Goal: Information Seeking & Learning: Understand process/instructions

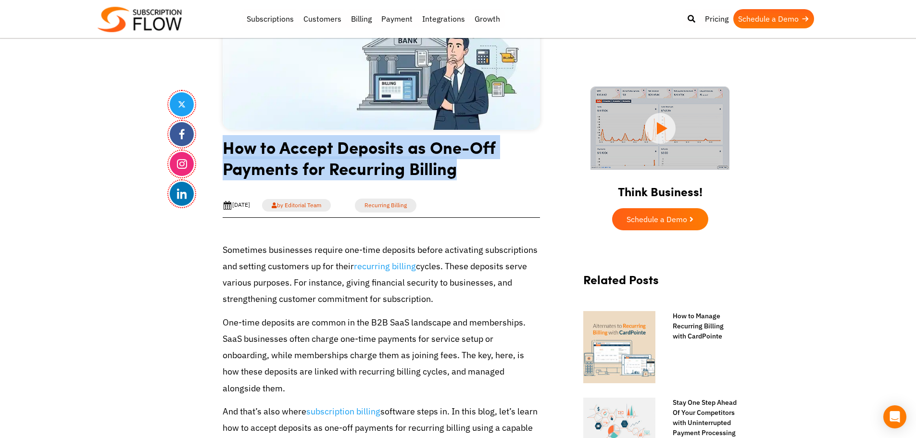
drag, startPoint x: 222, startPoint y: 149, endPoint x: 482, endPoint y: 177, distance: 261.3
click at [482, 177] on h1 "How to Accept Deposits as One-Off Payments for Recurring Billing" at bounding box center [381, 162] width 317 height 50
click at [428, 169] on h1 "How to Accept Deposits as One-Off Payments for Recurring Billing" at bounding box center [381, 162] width 317 height 50
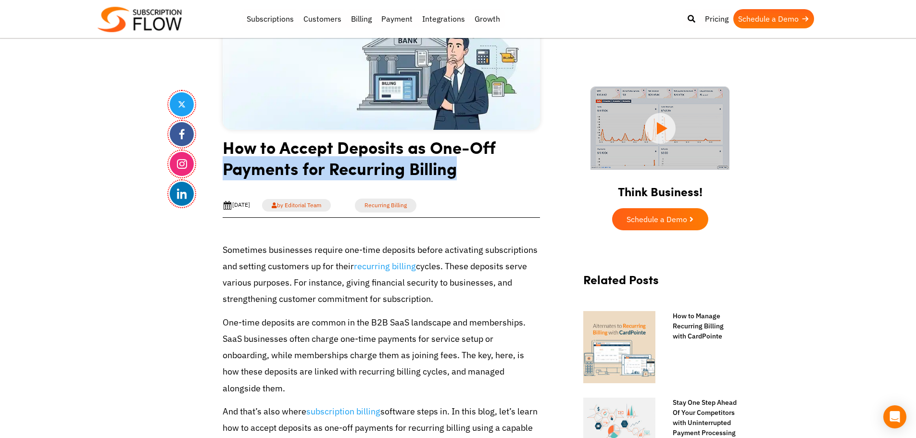
drag, startPoint x: 225, startPoint y: 171, endPoint x: 421, endPoint y: 171, distance: 196.7
click at [488, 161] on h1 "How to Accept Deposits as One-Off Payments for Recurring Billing" at bounding box center [381, 162] width 317 height 50
click at [421, 171] on h1 "How to Accept Deposits as One-Off Payments for Recurring Billing" at bounding box center [381, 162] width 317 height 50
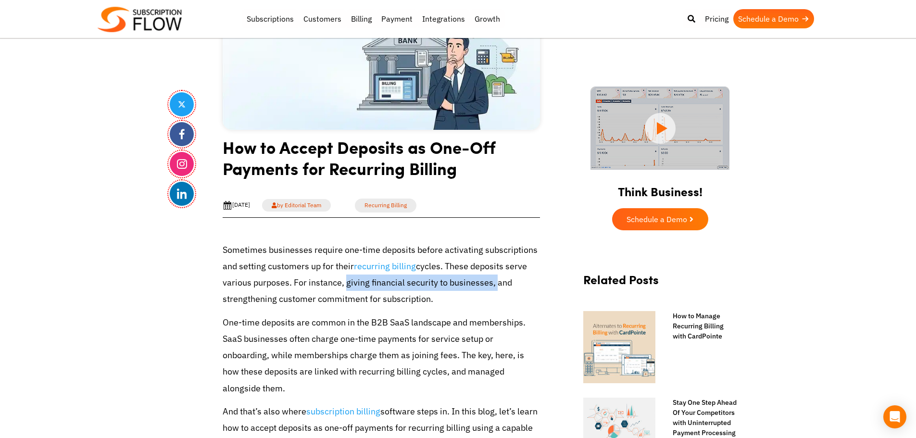
drag, startPoint x: 344, startPoint y: 285, endPoint x: 481, endPoint y: 285, distance: 136.6
click at [492, 283] on p "Sometimes businesses require one-time deposits before activating subscriptions …" at bounding box center [381, 275] width 317 height 66
click at [479, 285] on p "Sometimes businesses require one-time deposits before activating subscriptions …" at bounding box center [381, 275] width 317 height 66
click at [463, 265] on p "Sometimes businesses require one-time deposits before activating subscriptions …" at bounding box center [381, 275] width 317 height 66
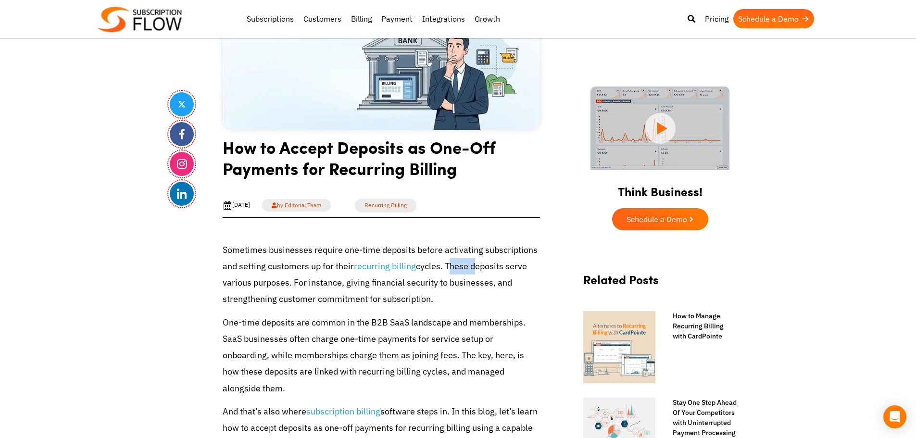
click at [463, 265] on p "Sometimes businesses require one-time deposits before activating subscriptions …" at bounding box center [381, 275] width 317 height 66
click at [451, 266] on p "Sometimes businesses require one-time deposits before activating subscriptions …" at bounding box center [381, 275] width 317 height 66
drag, startPoint x: 443, startPoint y: 265, endPoint x: 467, endPoint y: 294, distance: 37.5
click at [467, 294] on p "Sometimes businesses require one-time deposits before activating subscriptions …" at bounding box center [381, 275] width 317 height 66
click at [445, 278] on p "Sometimes businesses require one-time deposits before activating subscriptions …" at bounding box center [381, 275] width 317 height 66
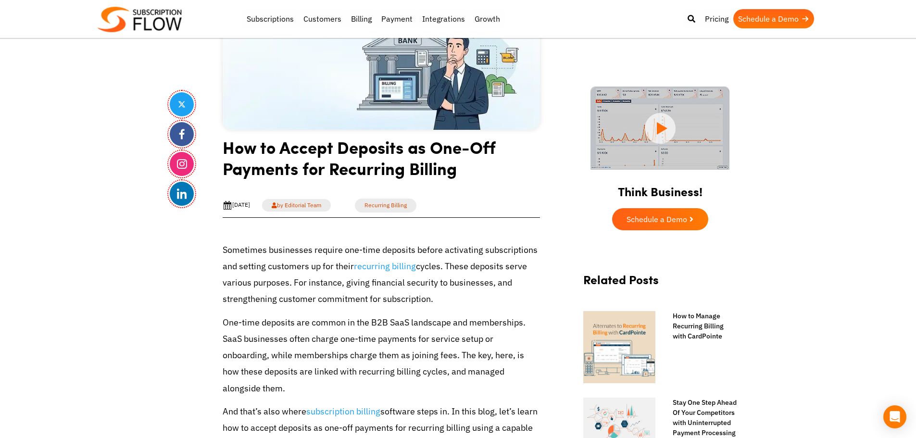
drag, startPoint x: 443, startPoint y: 265, endPoint x: 459, endPoint y: 298, distance: 36.6
click at [459, 298] on p "Sometimes businesses require one-time deposits before activating subscriptions …" at bounding box center [381, 275] width 317 height 66
click at [457, 283] on p "Sometimes businesses require one-time deposits before activating subscriptions …" at bounding box center [381, 275] width 317 height 66
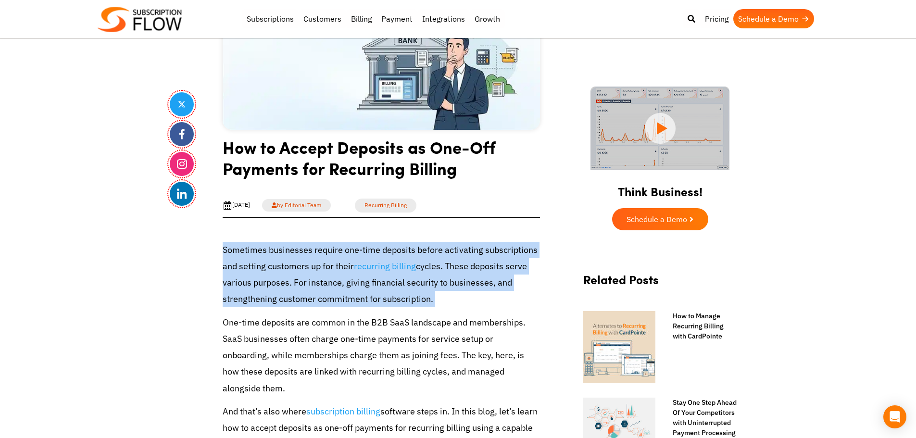
click at [457, 283] on p "Sometimes businesses require one-time deposits before activating subscriptions …" at bounding box center [381, 275] width 317 height 66
click at [454, 269] on p "Sometimes businesses require one-time deposits before activating subscriptions …" at bounding box center [381, 275] width 317 height 66
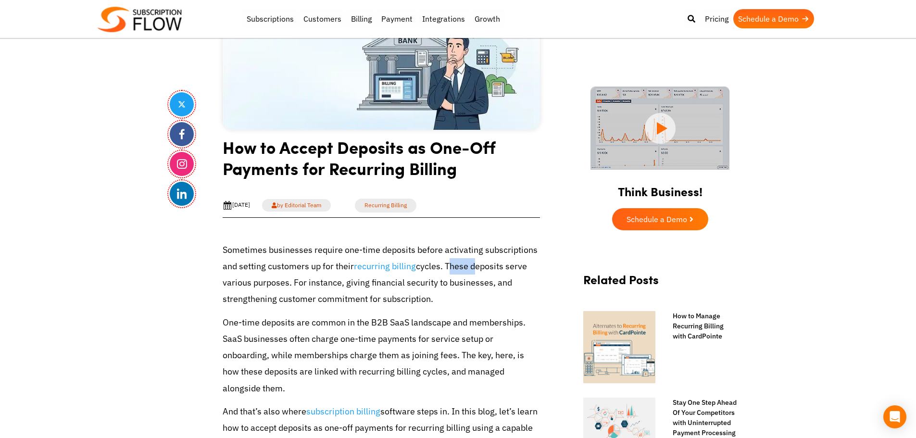
click at [454, 269] on p "Sometimes businesses require one-time deposits before activating subscriptions …" at bounding box center [381, 275] width 317 height 66
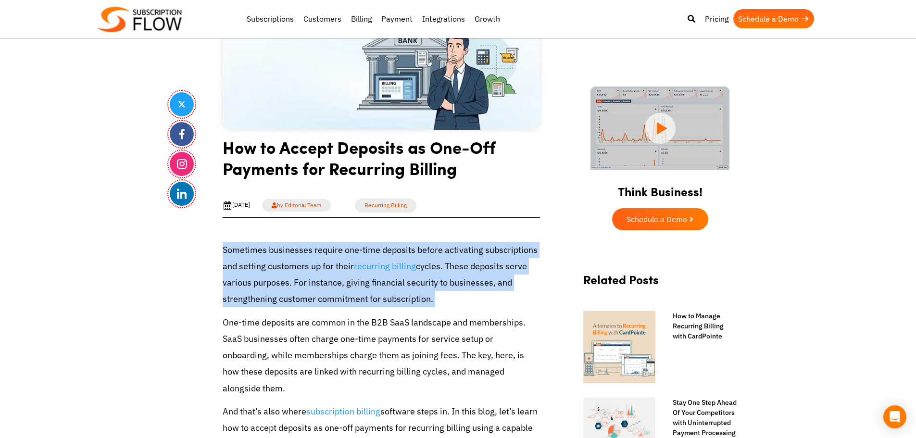
click at [454, 269] on p "Sometimes businesses require one-time deposits before activating subscriptions …" at bounding box center [381, 275] width 317 height 66
click at [315, 275] on p "Sometimes businesses require one-time deposits before activating subscriptions …" at bounding box center [381, 275] width 317 height 66
drag, startPoint x: 293, startPoint y: 280, endPoint x: 397, endPoint y: 303, distance: 106.1
click at [424, 304] on p "Sometimes businesses require one-time deposits before activating subscriptions …" at bounding box center [381, 275] width 317 height 66
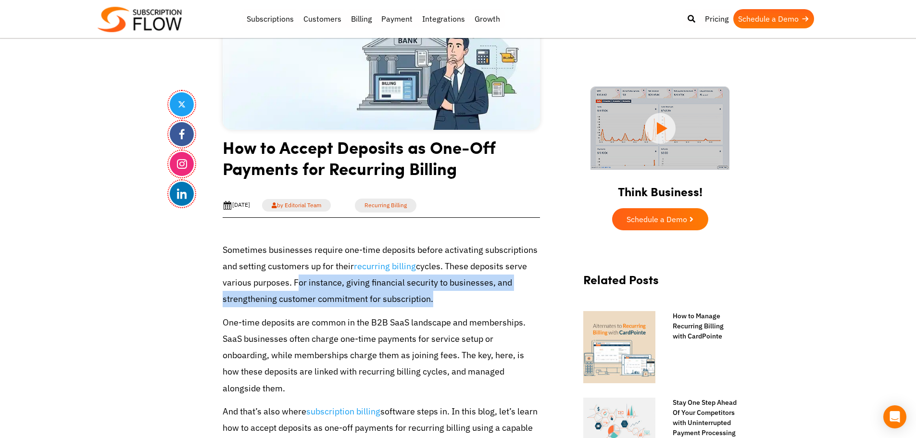
click at [397, 303] on p "Sometimes businesses require one-time deposits before activating subscriptions …" at bounding box center [381, 275] width 317 height 66
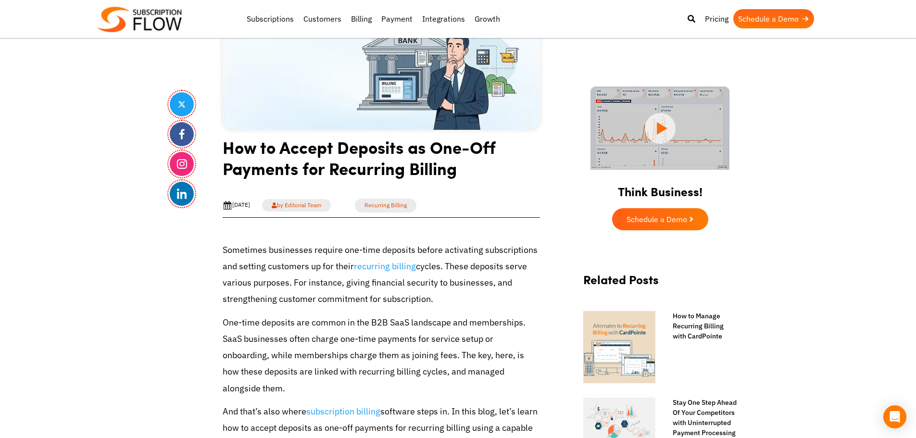
drag, startPoint x: 150, startPoint y: 242, endPoint x: 167, endPoint y: 3, distance: 240.1
